Goal: Transaction & Acquisition: Purchase product/service

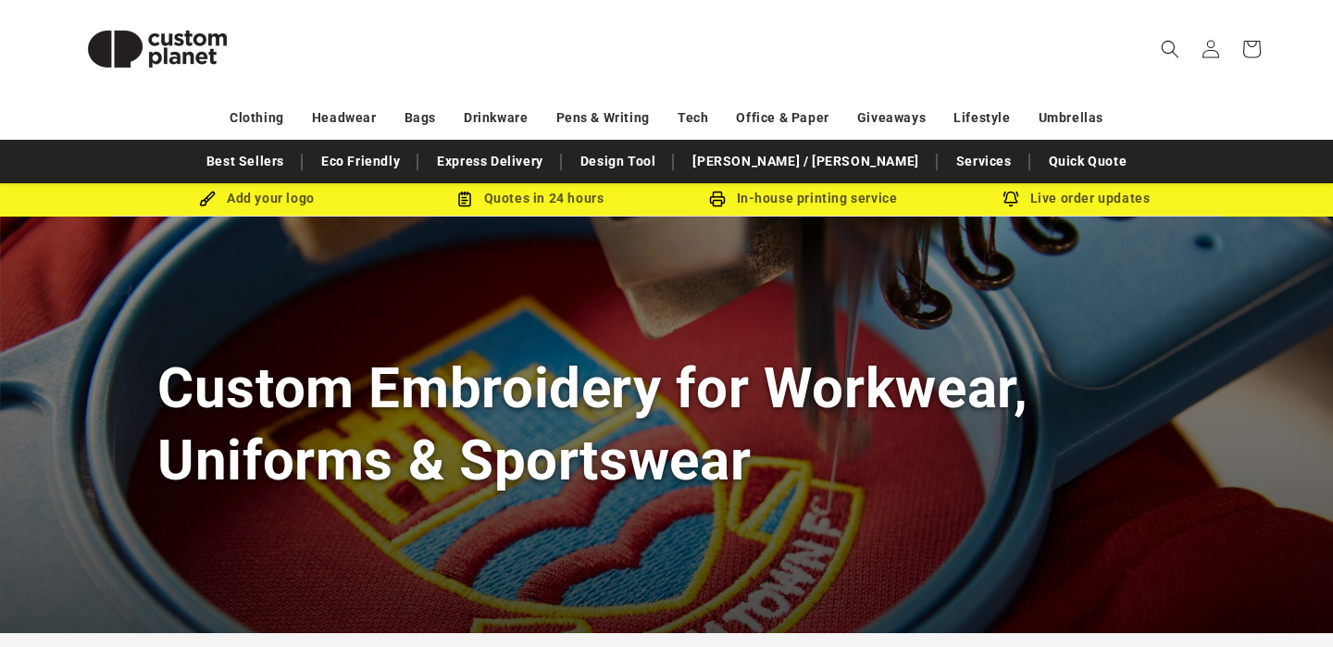
scroll to position [38, 0]
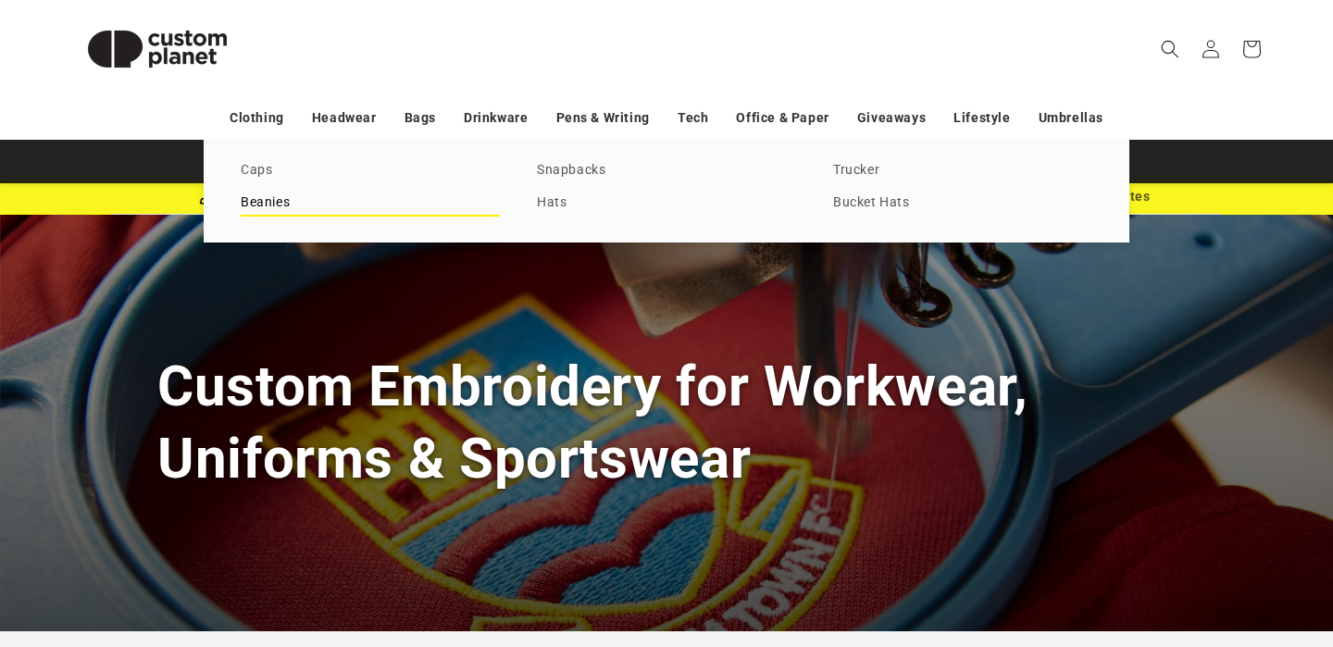
click at [277, 204] on link "Beanies" at bounding box center [370, 203] width 259 height 25
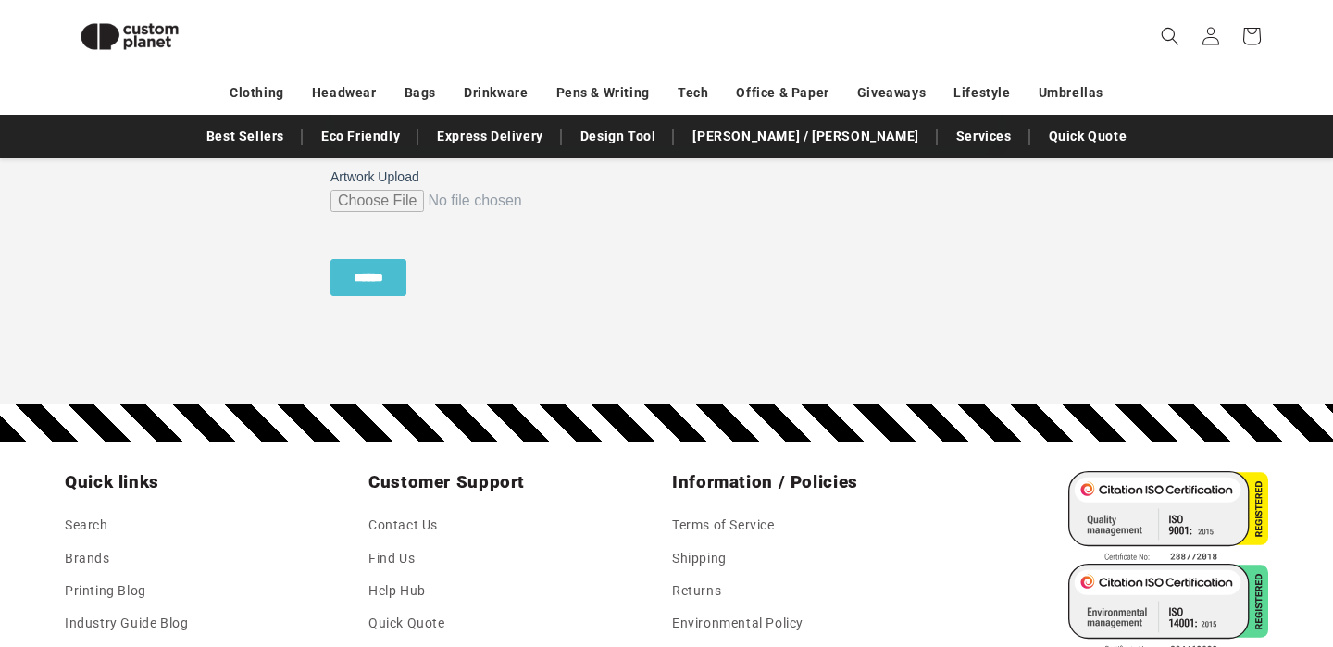
scroll to position [1884, 0]
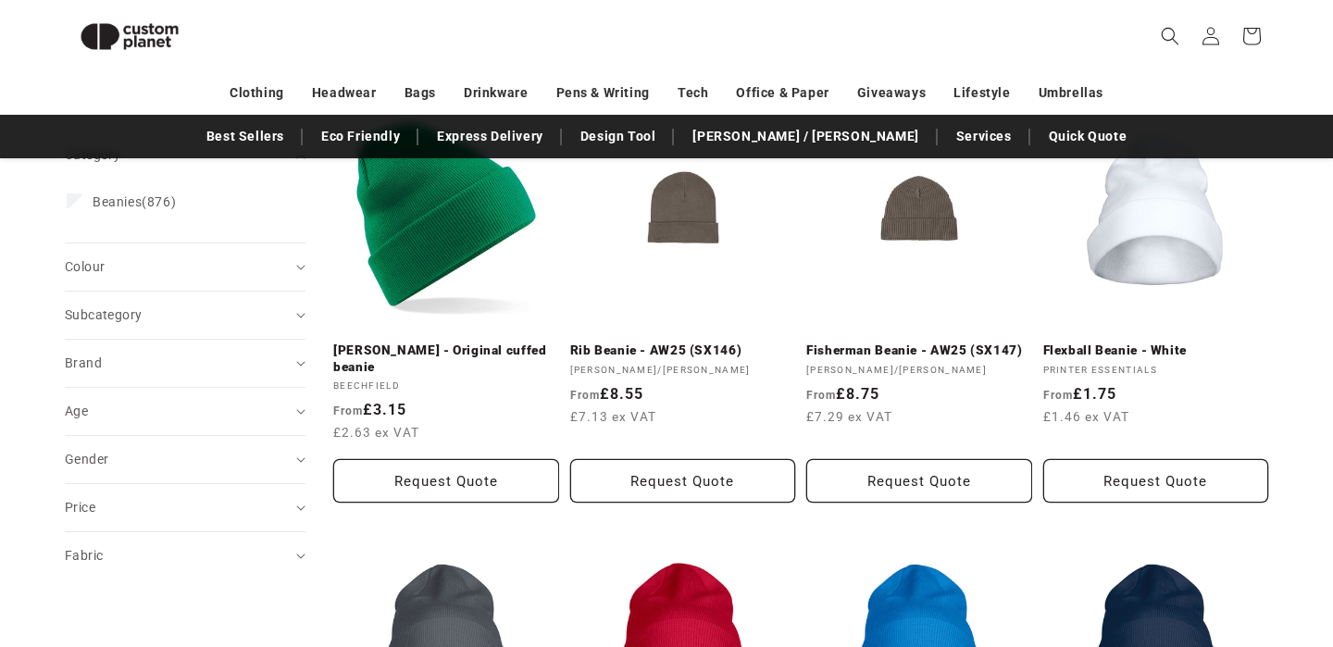
scroll to position [280, 0]
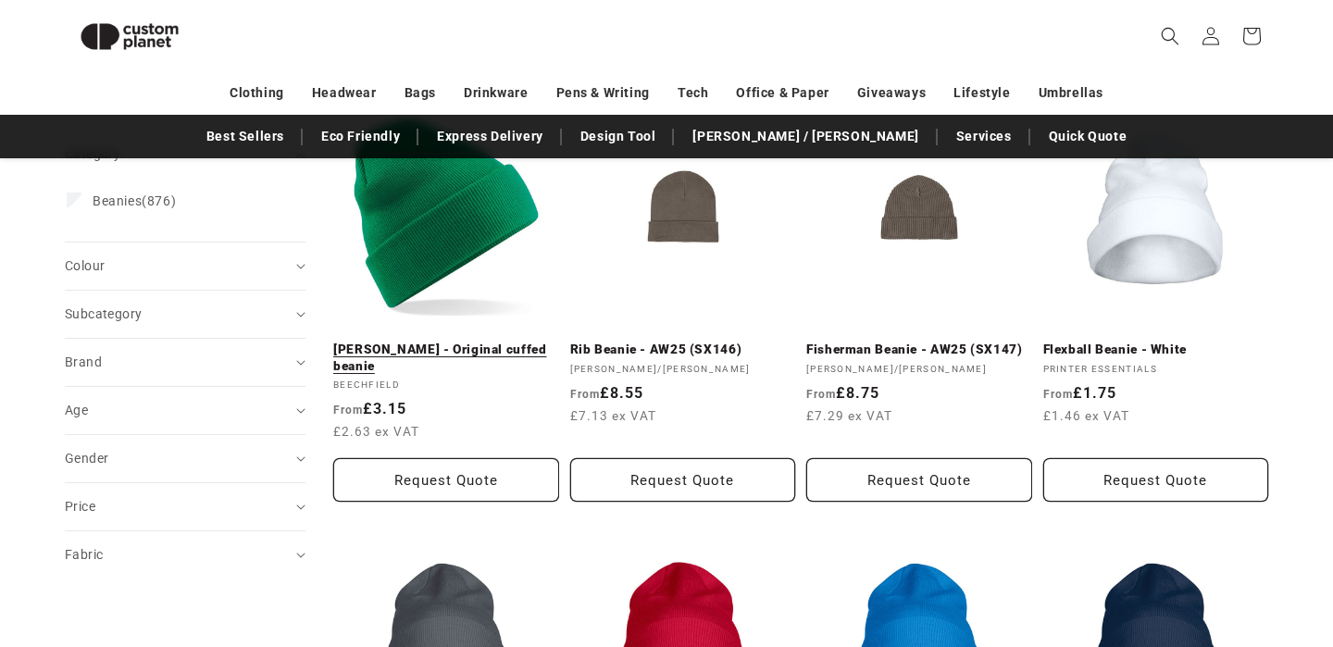
click at [447, 342] on link "Kelly Green - Original cuffed beanie" at bounding box center [446, 358] width 226 height 32
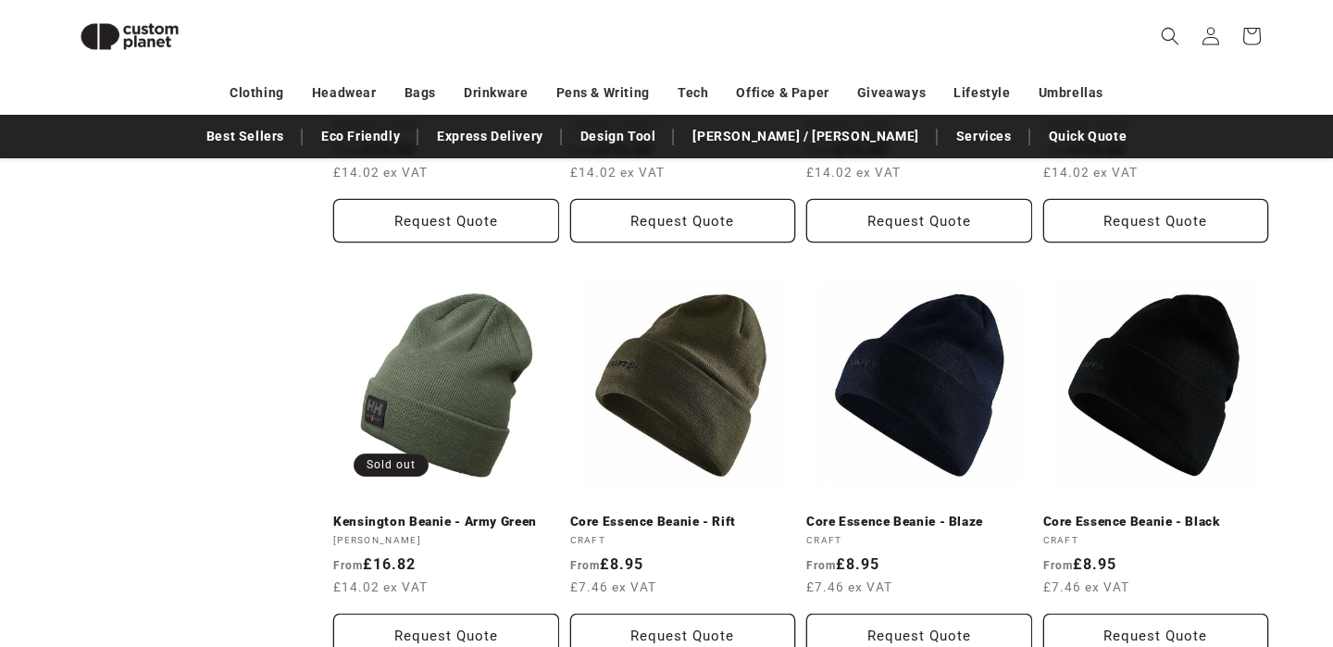
scroll to position [1790, 0]
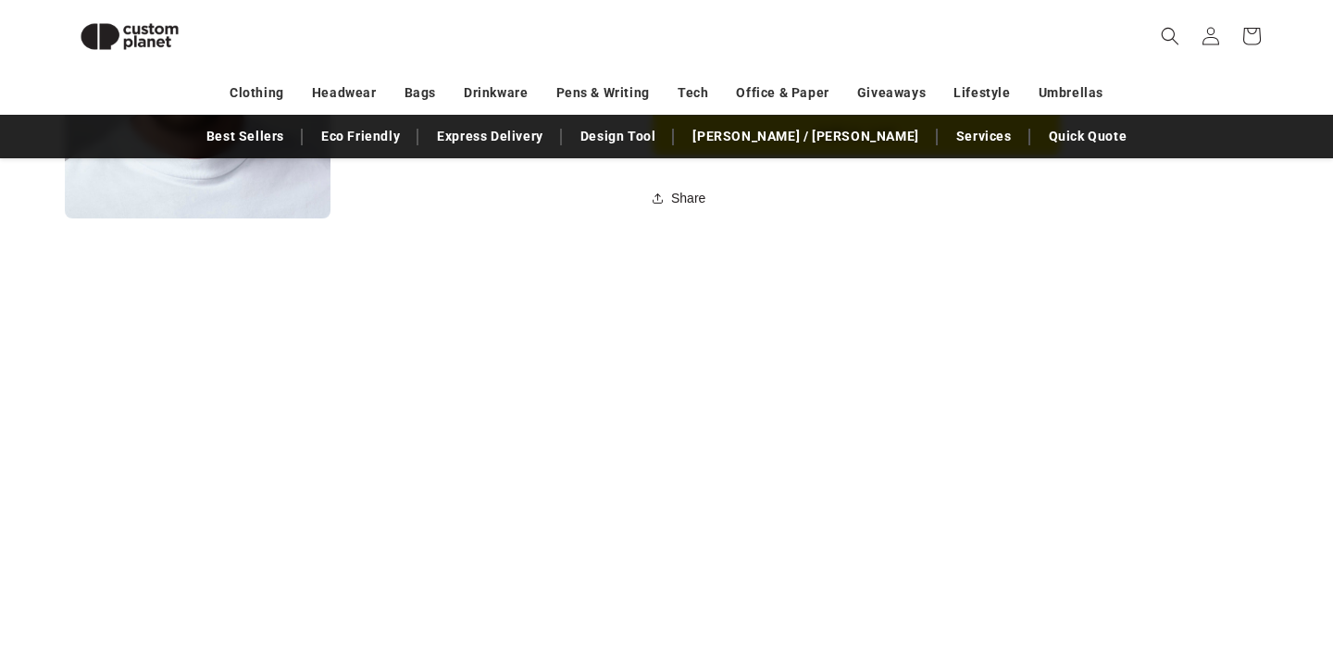
scroll to position [1848, 0]
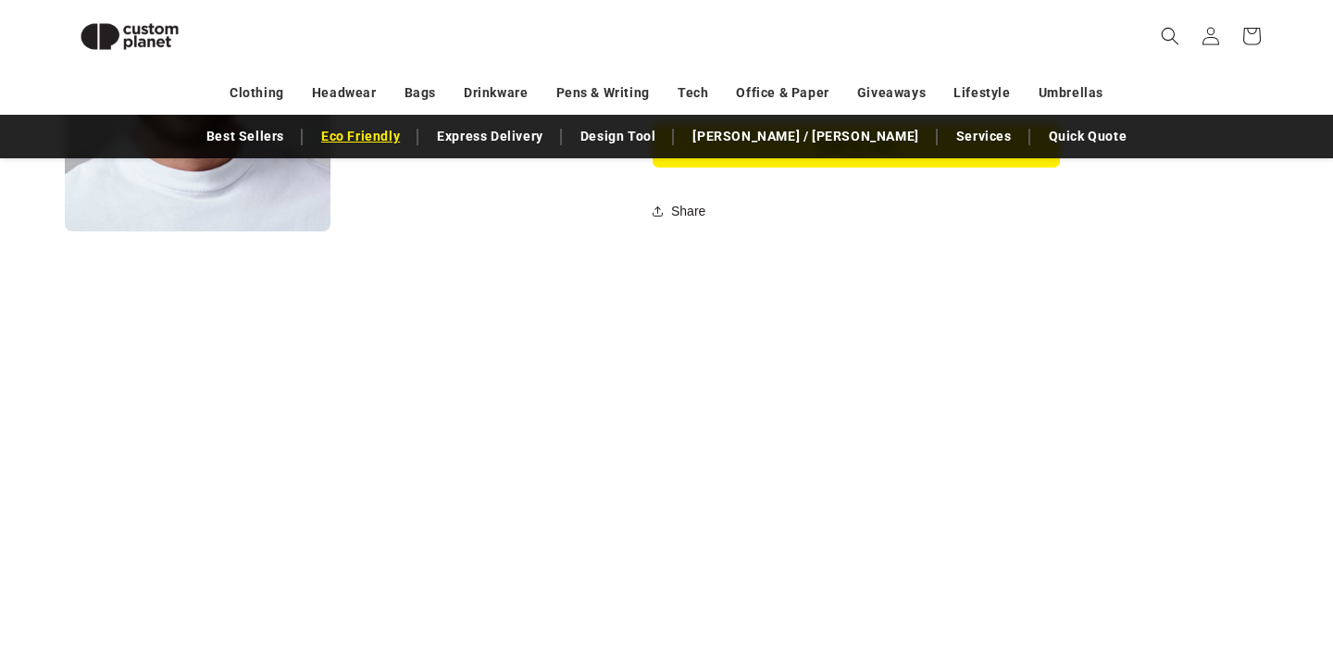
click at [409, 141] on link "Eco Friendly" at bounding box center [360, 136] width 97 height 32
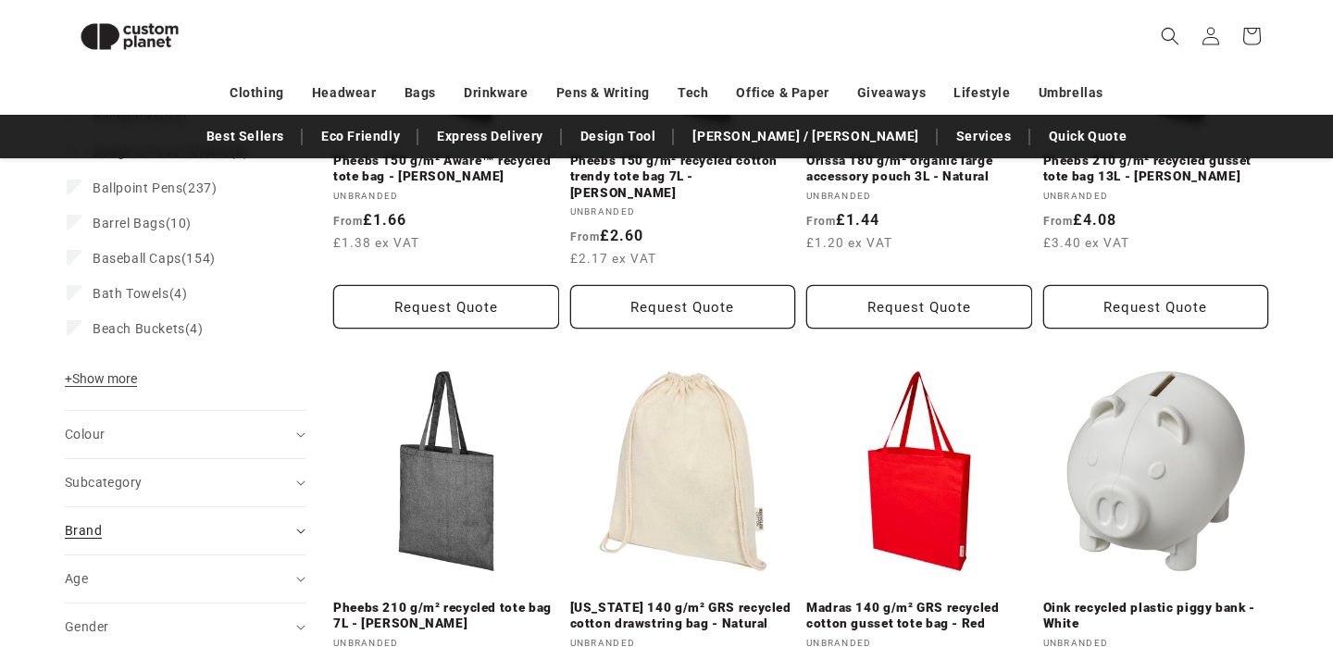
scroll to position [502, 0]
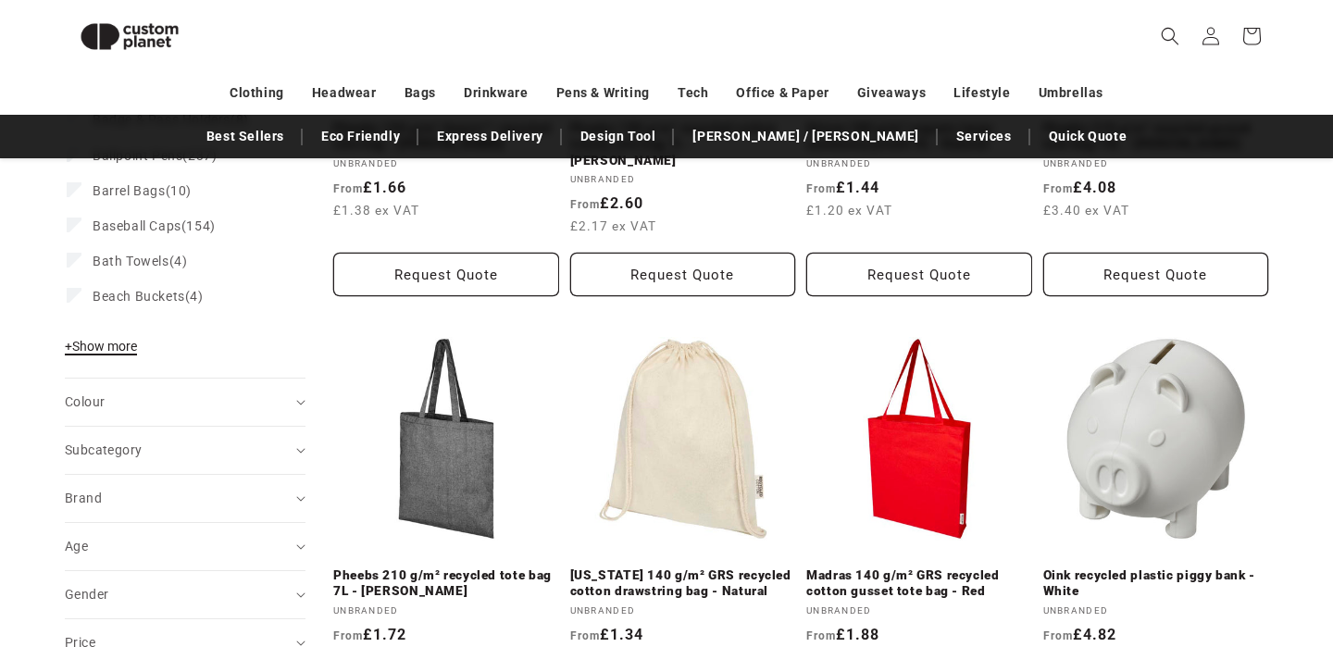
click at [108, 348] on span "+ Show more" at bounding box center [101, 346] width 72 height 15
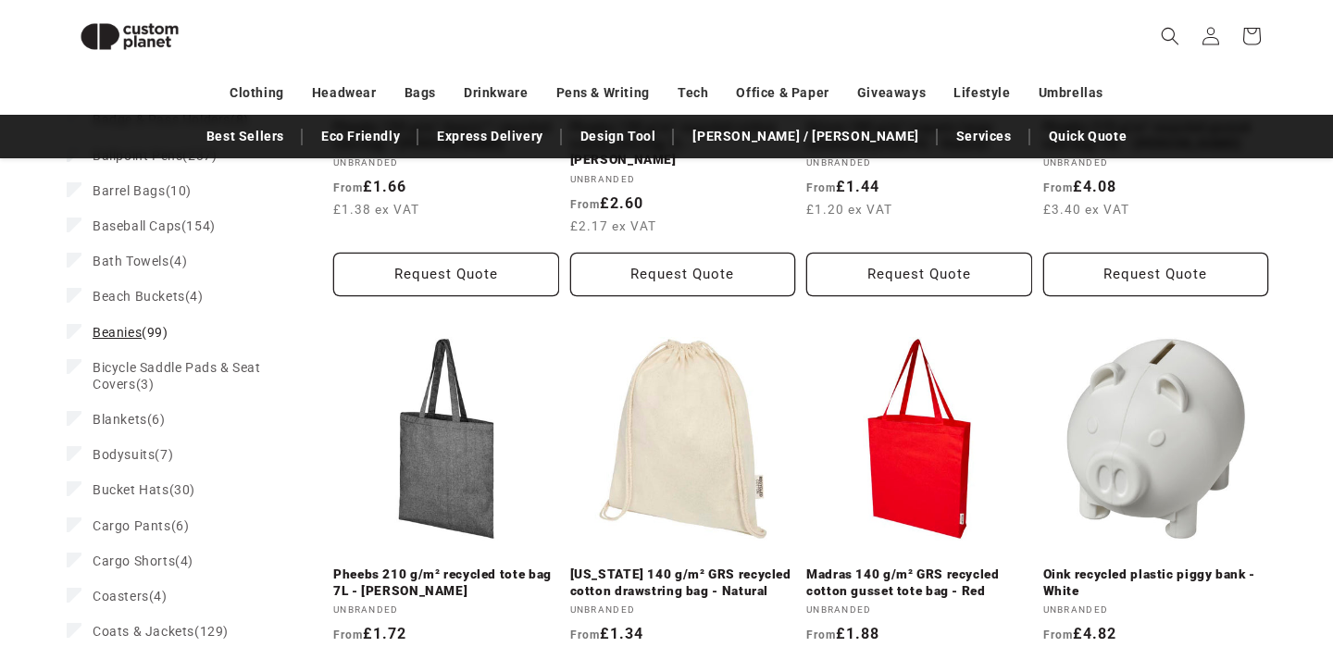
click at [110, 339] on span "Beanies (99)" at bounding box center [131, 332] width 76 height 17
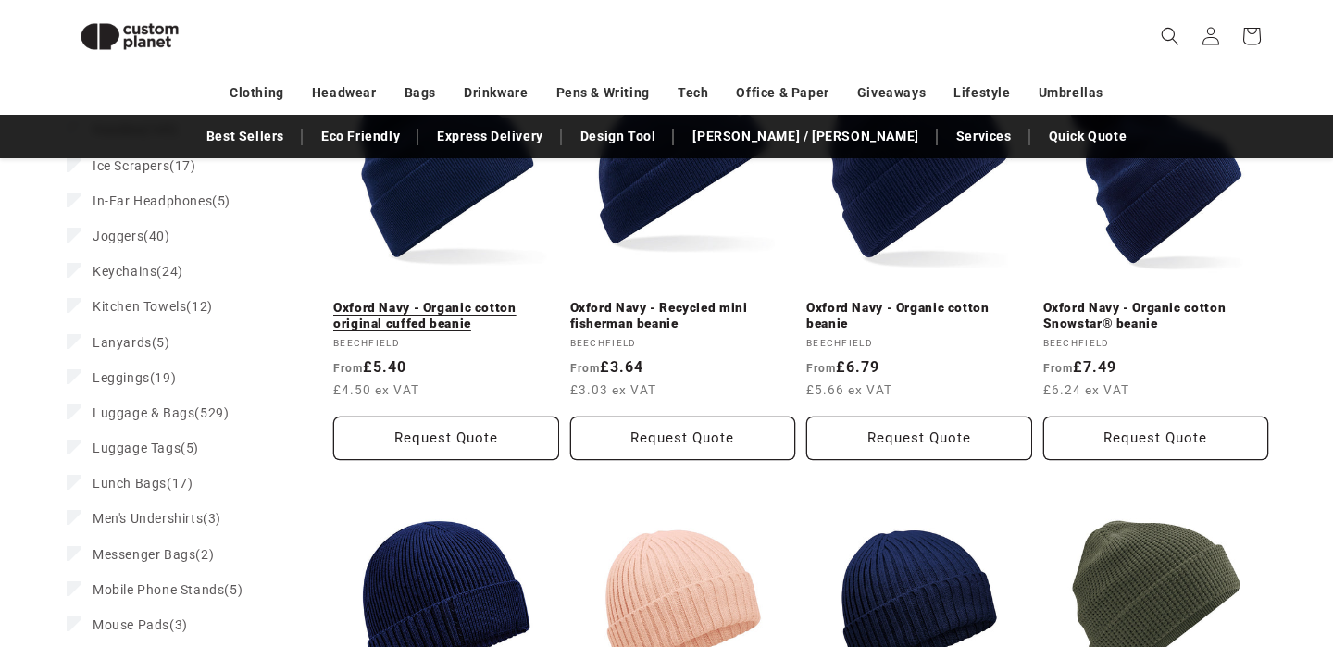
scroll to position [1630, 0]
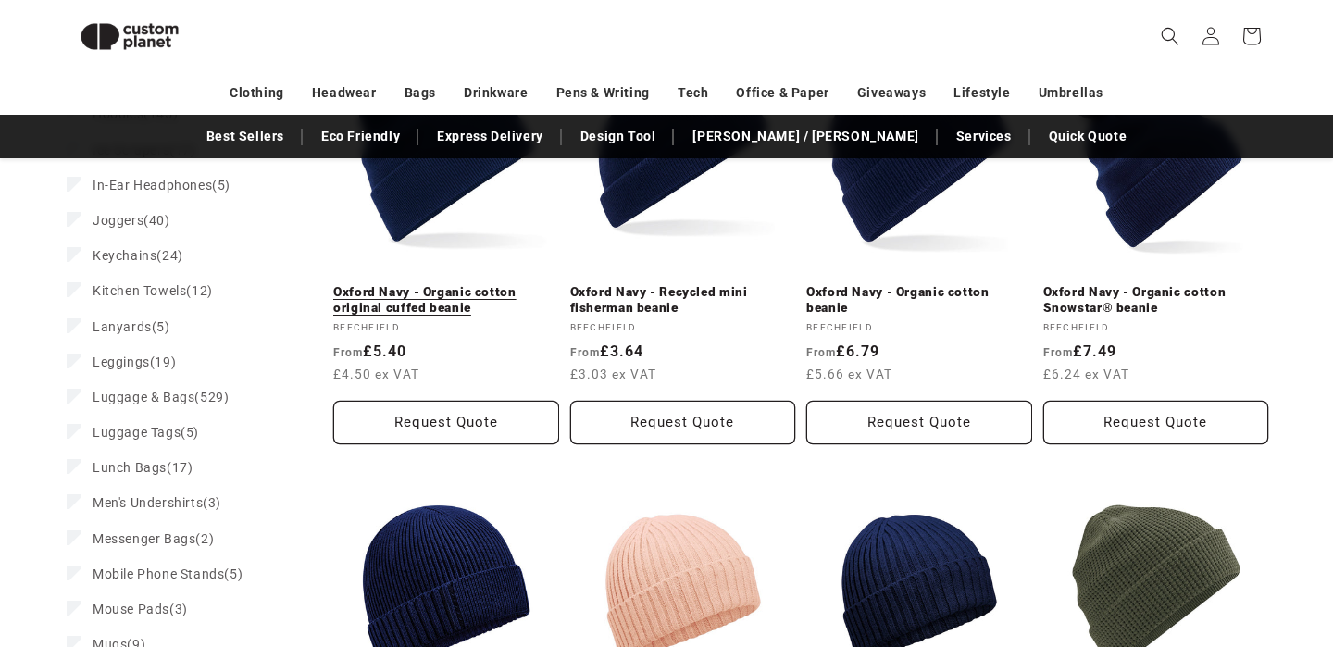
click at [421, 317] on link "Oxford Navy - Organic cotton original cuffed beanie" at bounding box center [446, 300] width 226 height 32
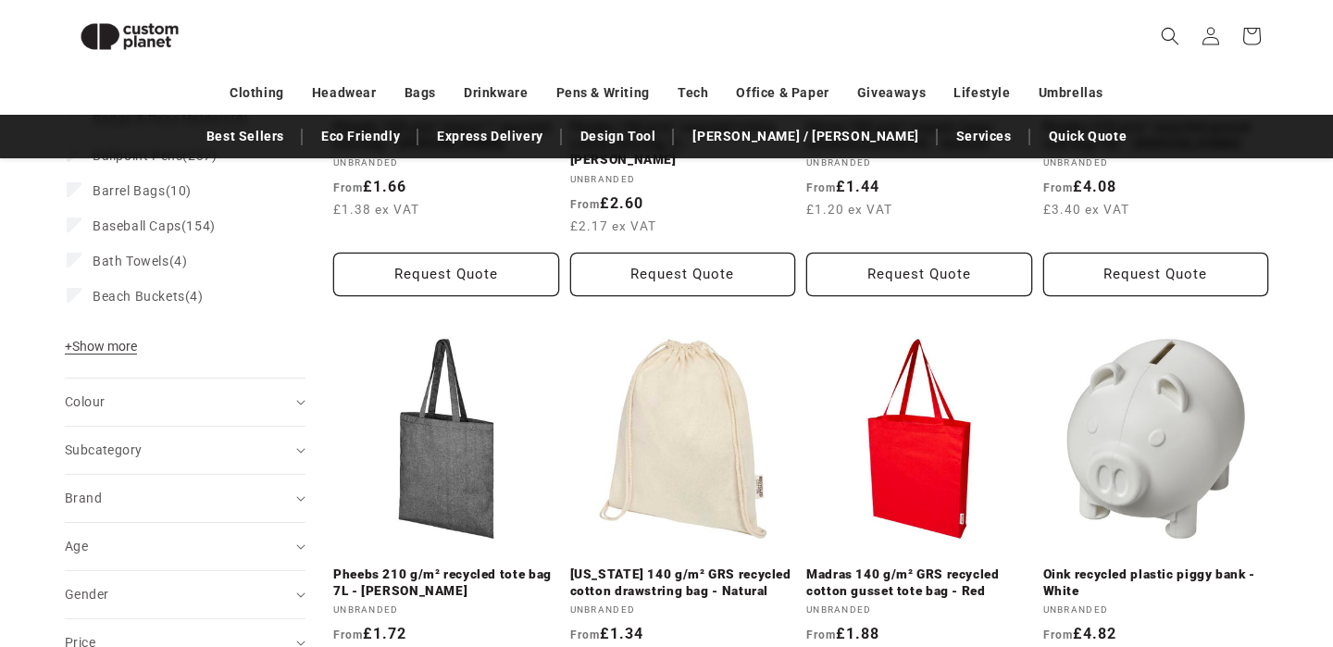
scroll to position [455, 0]
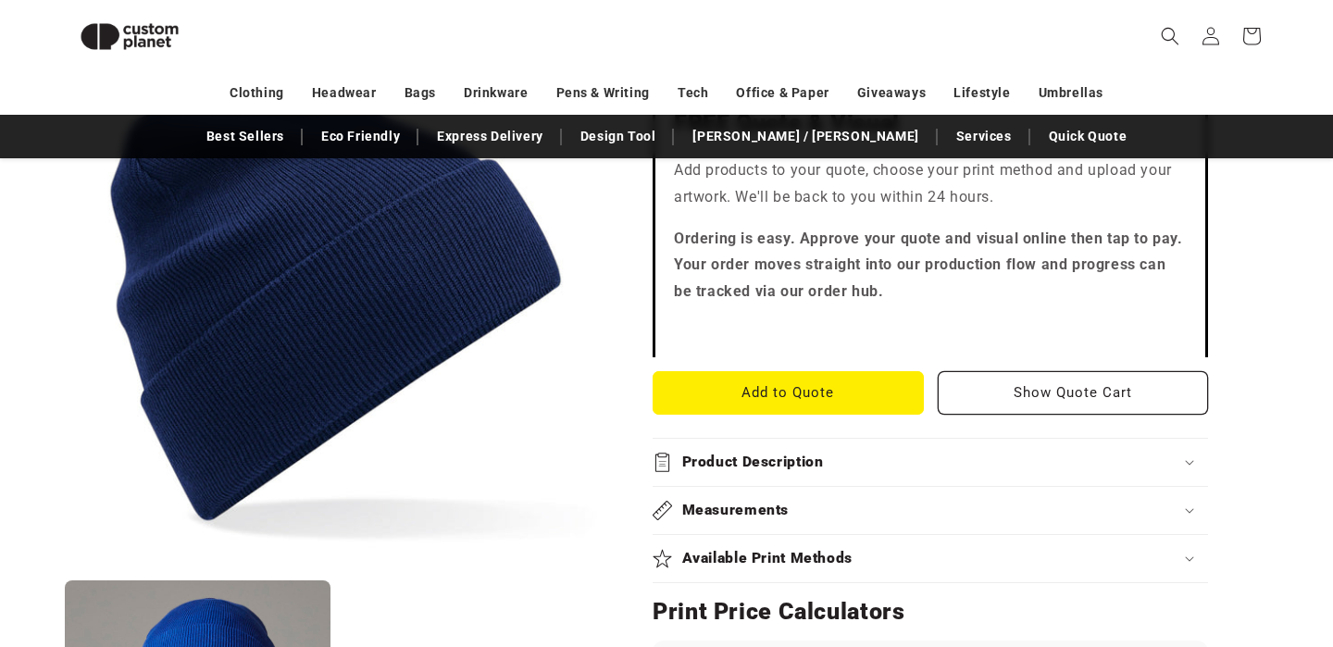
scroll to position [595, 0]
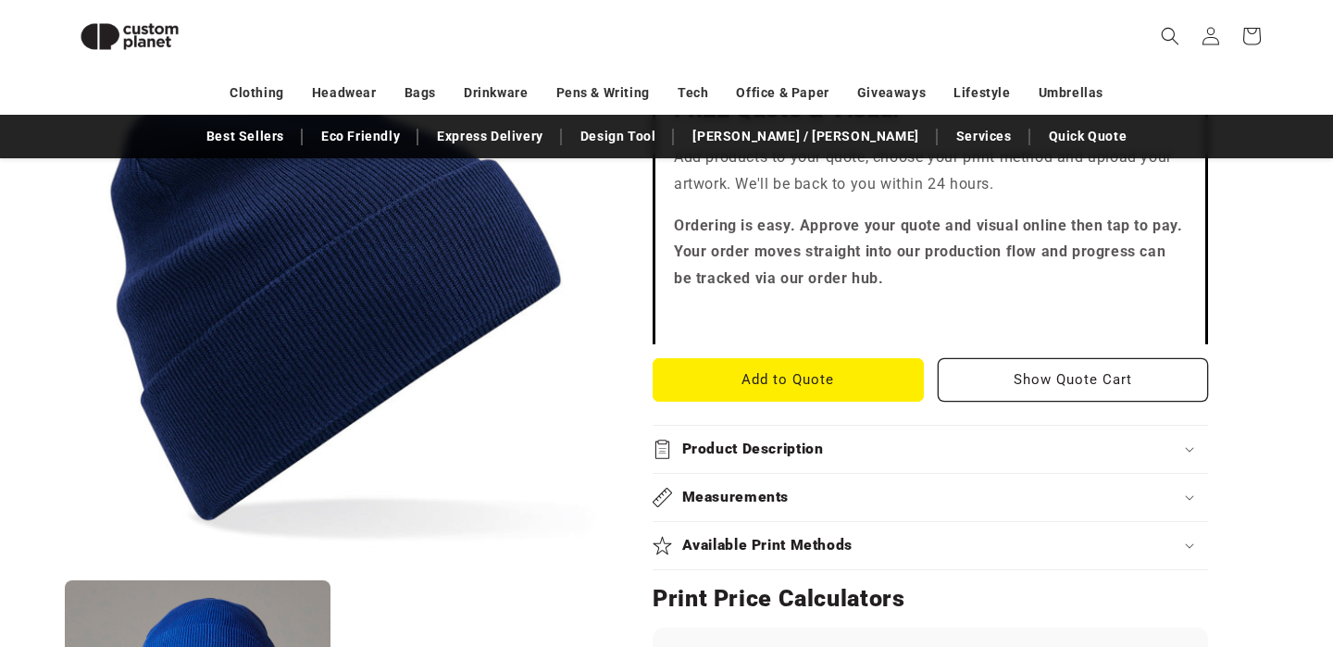
click at [774, 460] on summary "Product Description" at bounding box center [930, 449] width 555 height 47
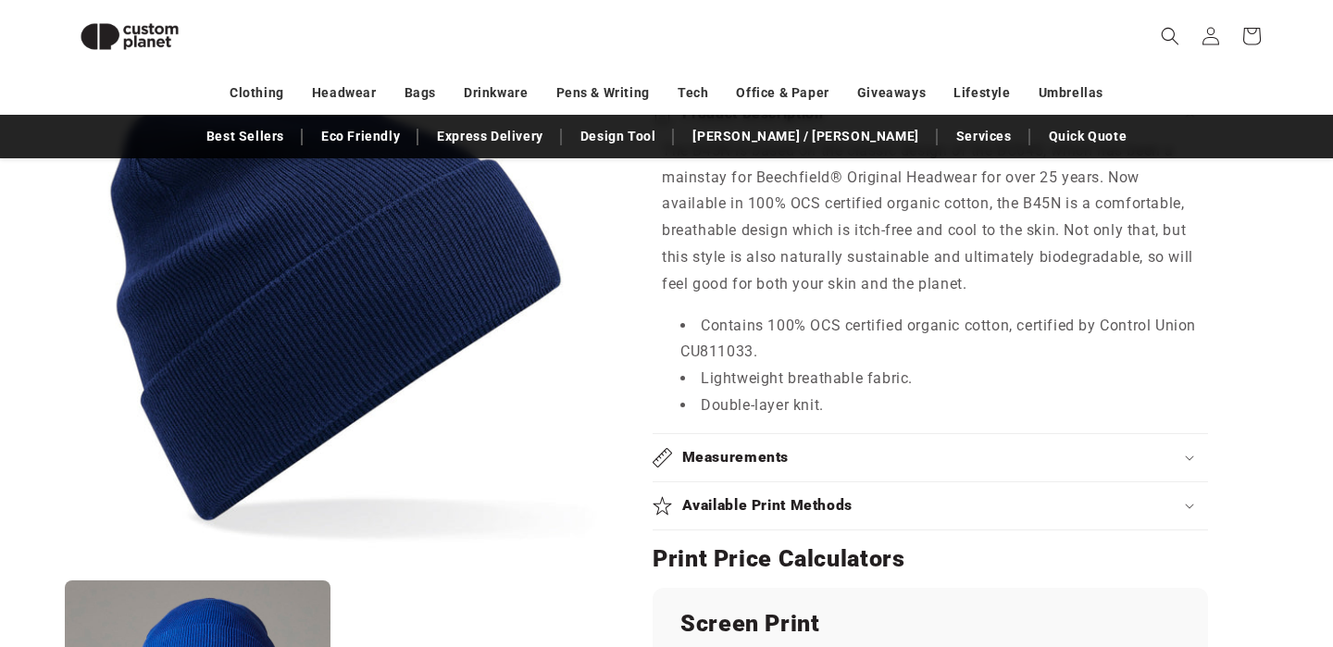
scroll to position [933, 0]
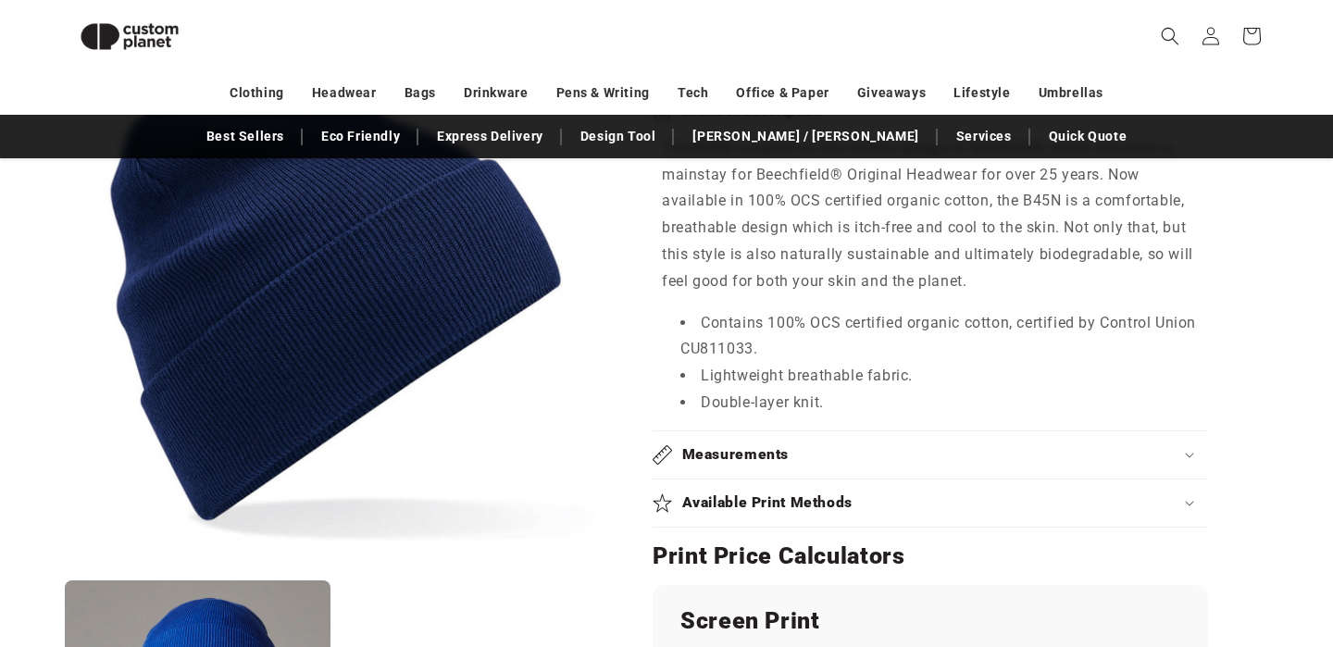
click at [758, 454] on h2 "Measurements" at bounding box center [735, 454] width 107 height 19
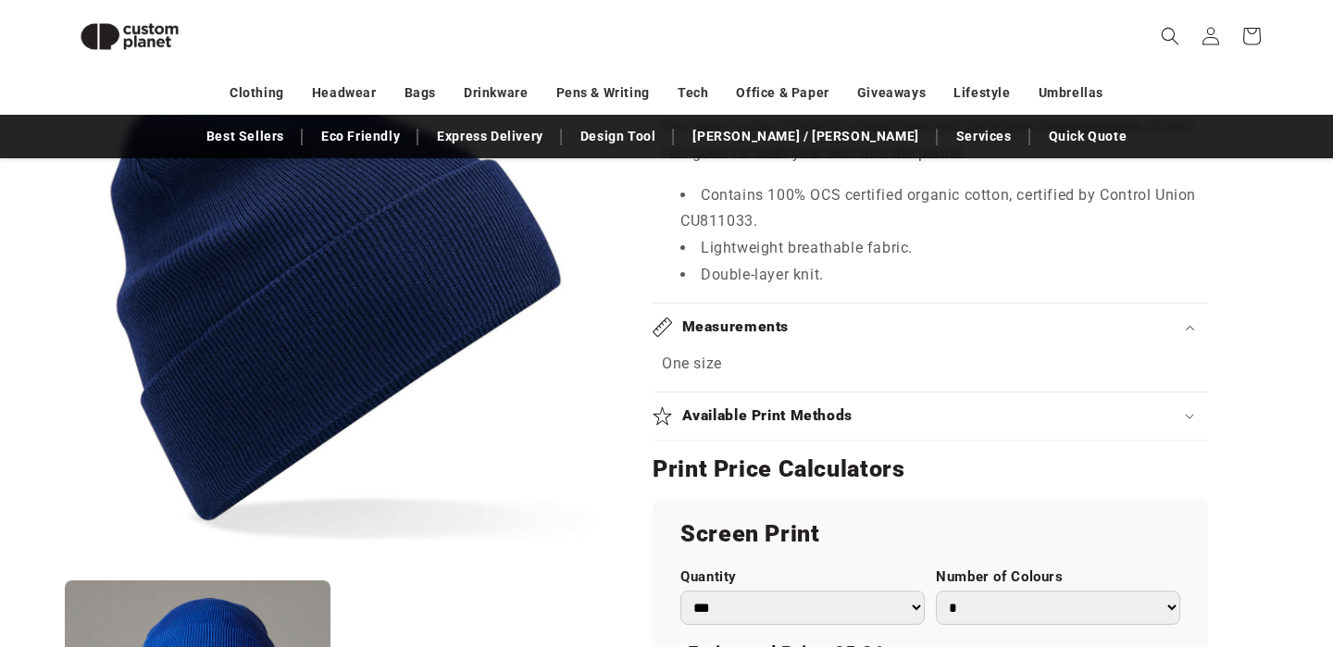
scroll to position [1073, 0]
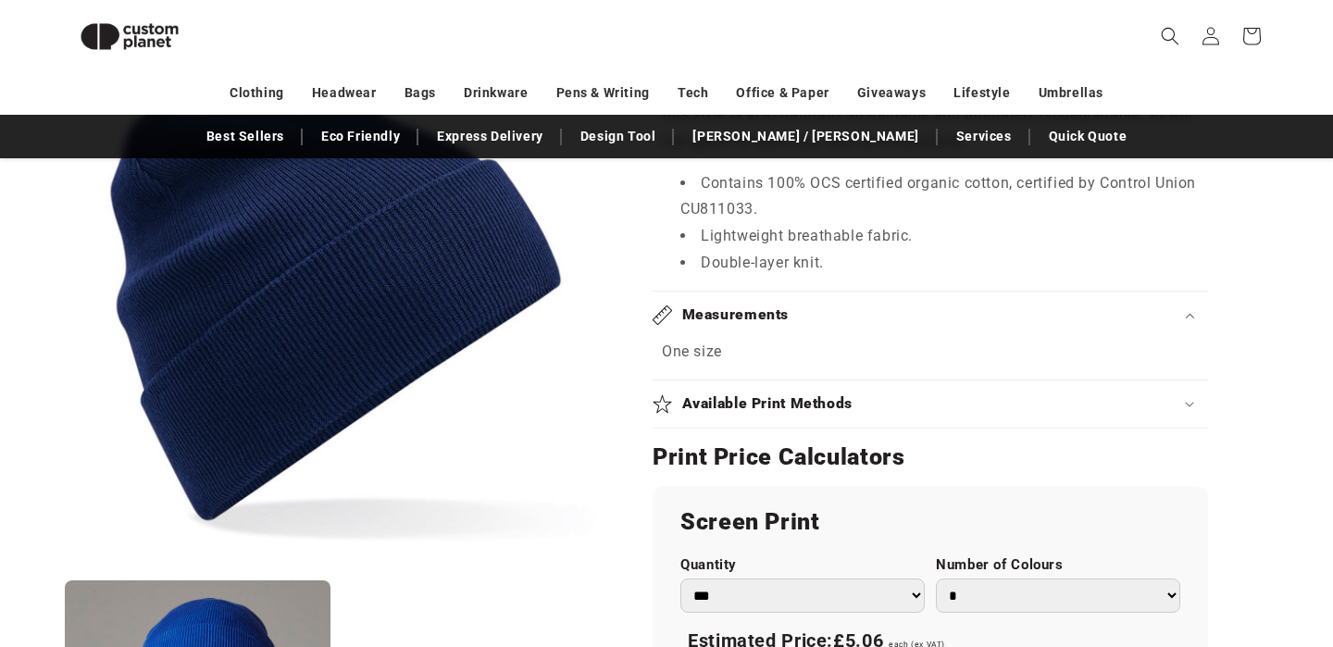
click at [768, 406] on h2 "Available Print Methods" at bounding box center [767, 403] width 171 height 19
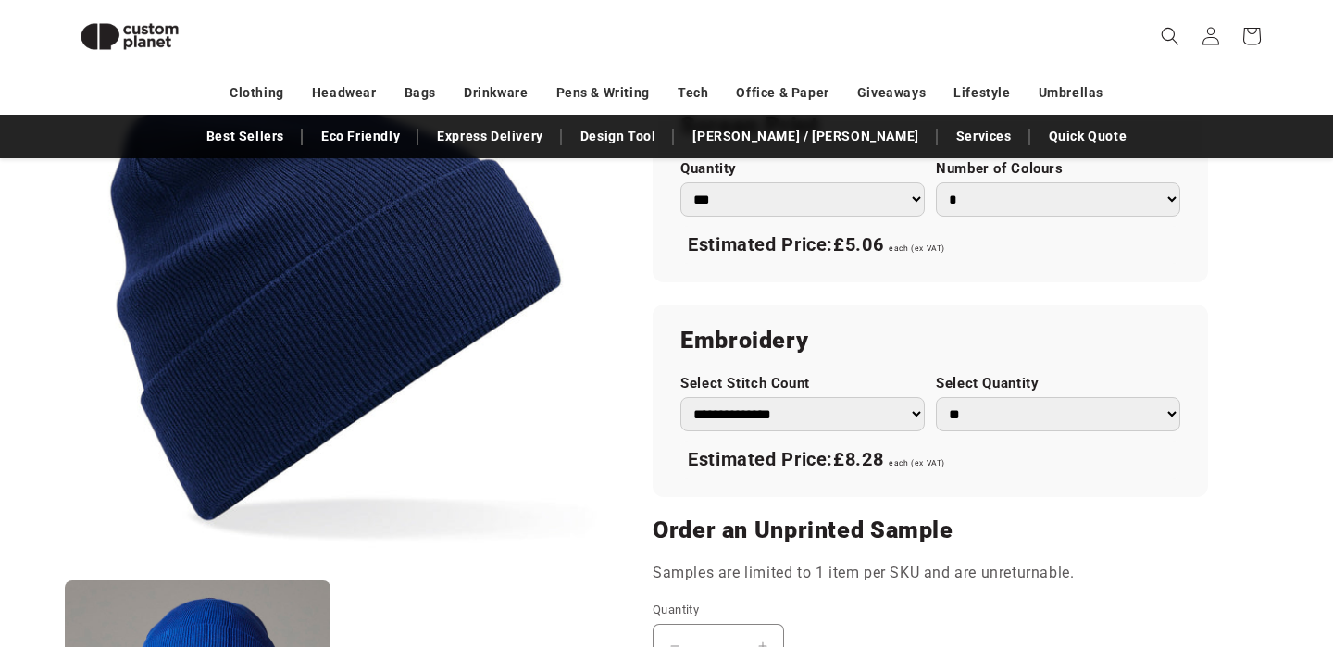
scroll to position [1484, 0]
click at [767, 418] on select "**********" at bounding box center [802, 413] width 244 height 34
click at [982, 418] on select "** ** *** *** *** **** **** ****" at bounding box center [1058, 413] width 244 height 34
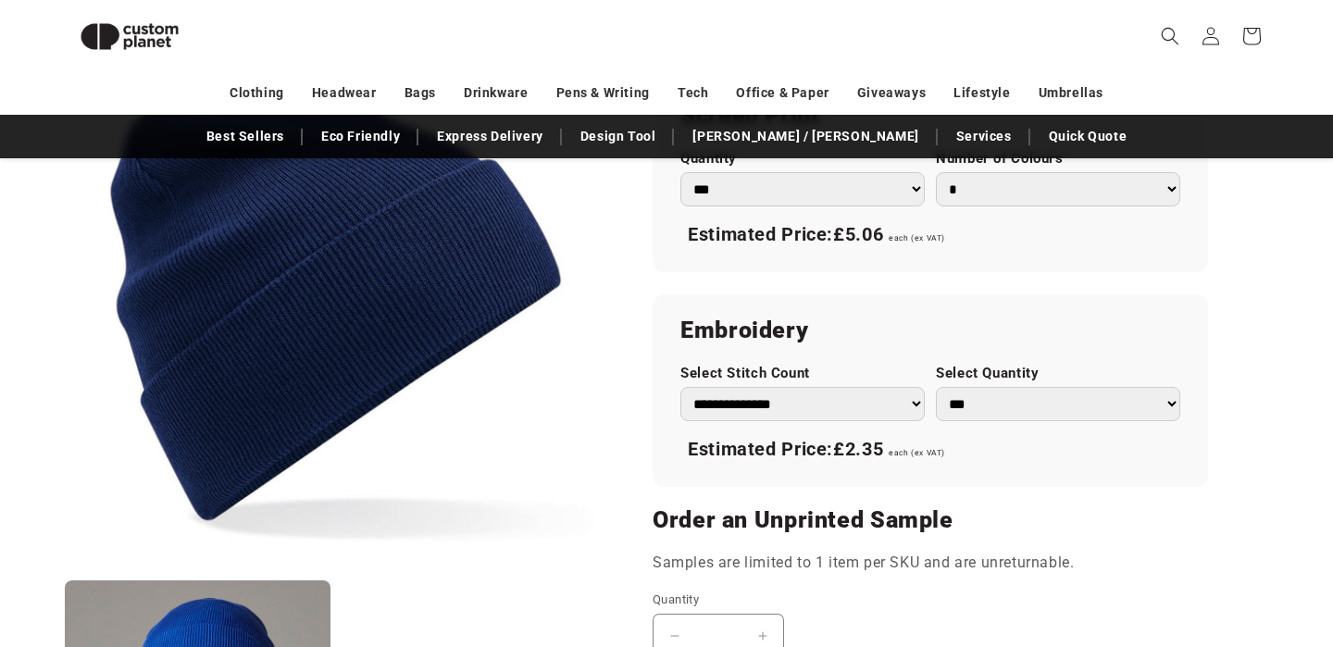
scroll to position [1496, 0]
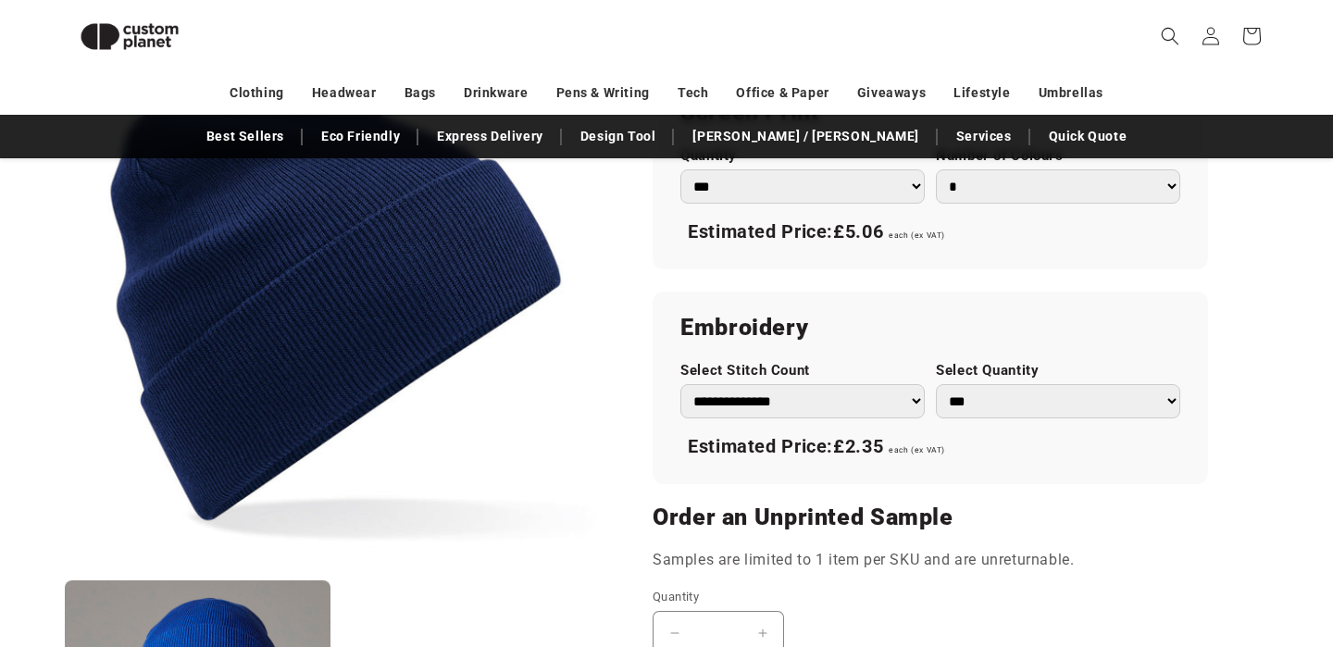
click at [1013, 398] on select "** ** *** *** *** **** **** ****" at bounding box center [1058, 401] width 244 height 34
select select "**"
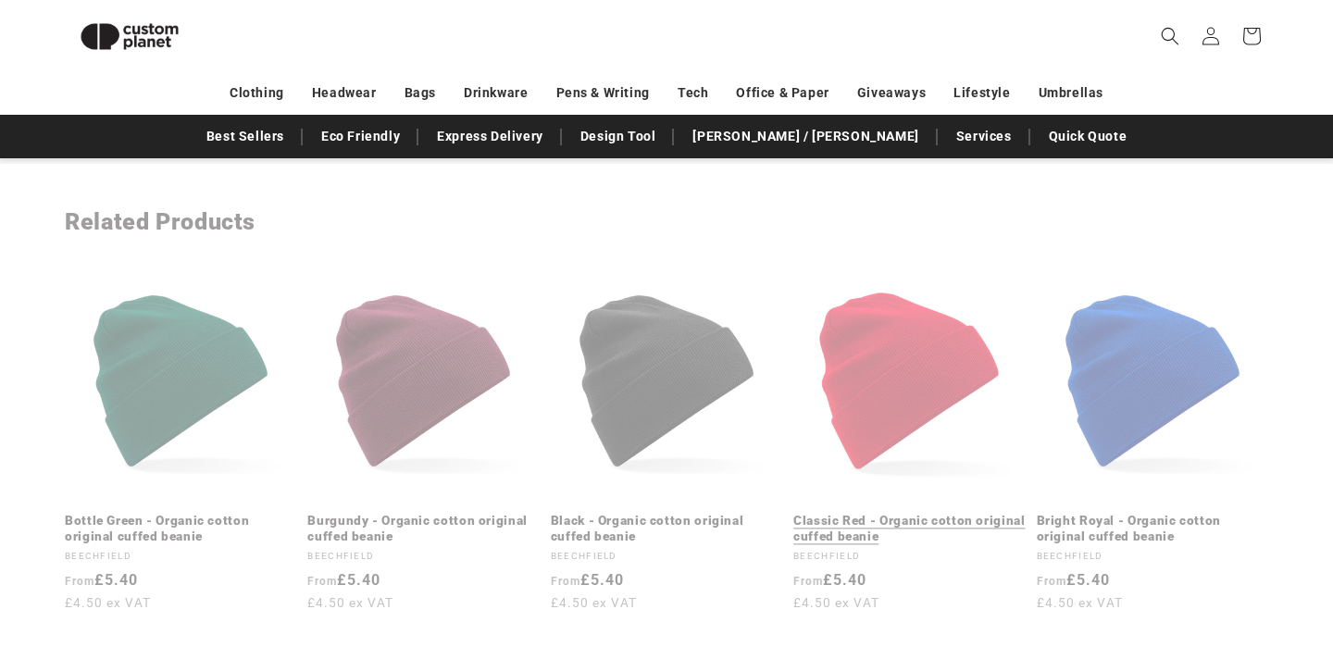
scroll to position [3198, 0]
